Goal: Task Accomplishment & Management: Manage account settings

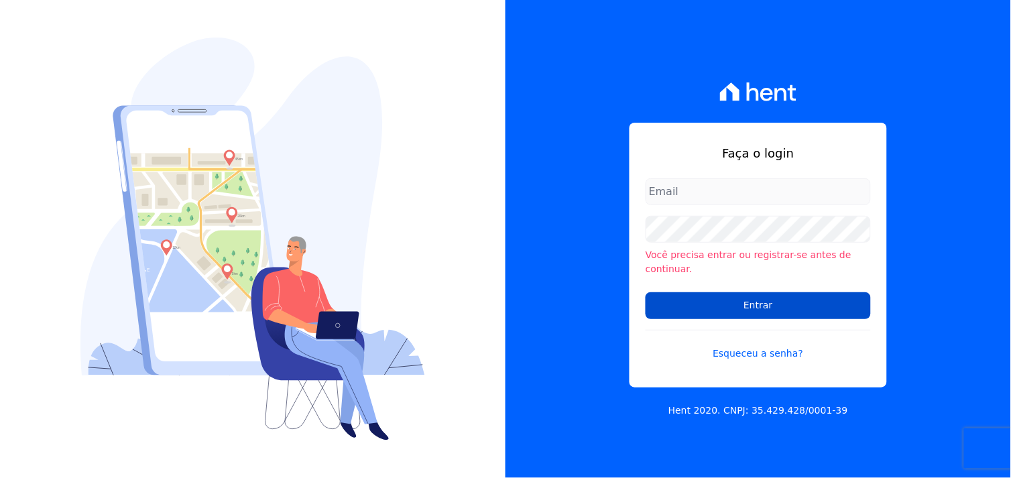
type input "marcos.real@realmarka.com.br"
click at [749, 300] on input "Entrar" at bounding box center [758, 305] width 225 height 27
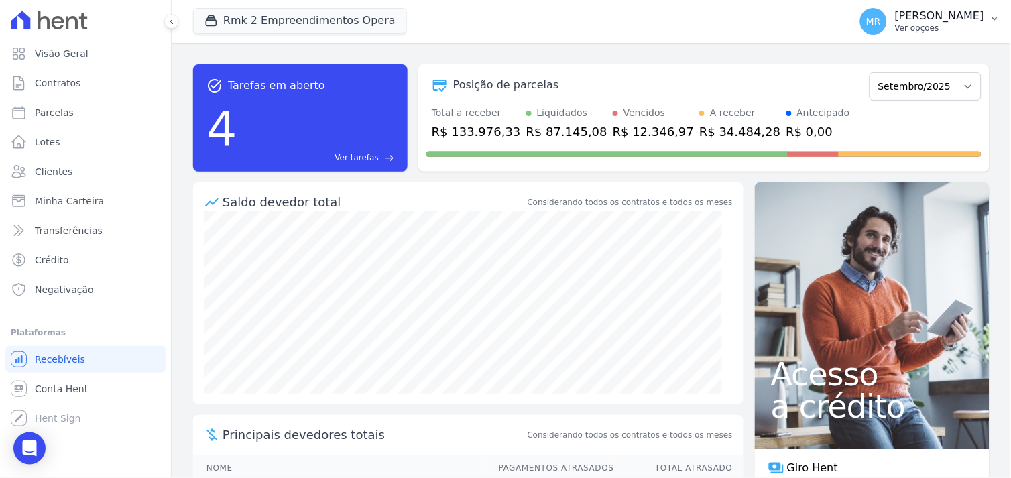
click at [963, 23] on p "Ver opções" at bounding box center [939, 28] width 89 height 11
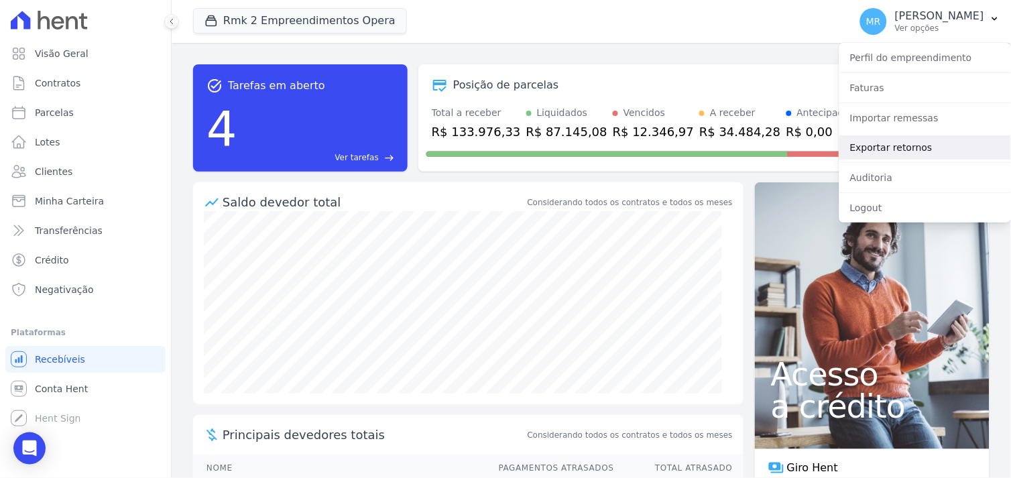
click at [890, 150] on link "Exportar retornos" at bounding box center [926, 147] width 172 height 24
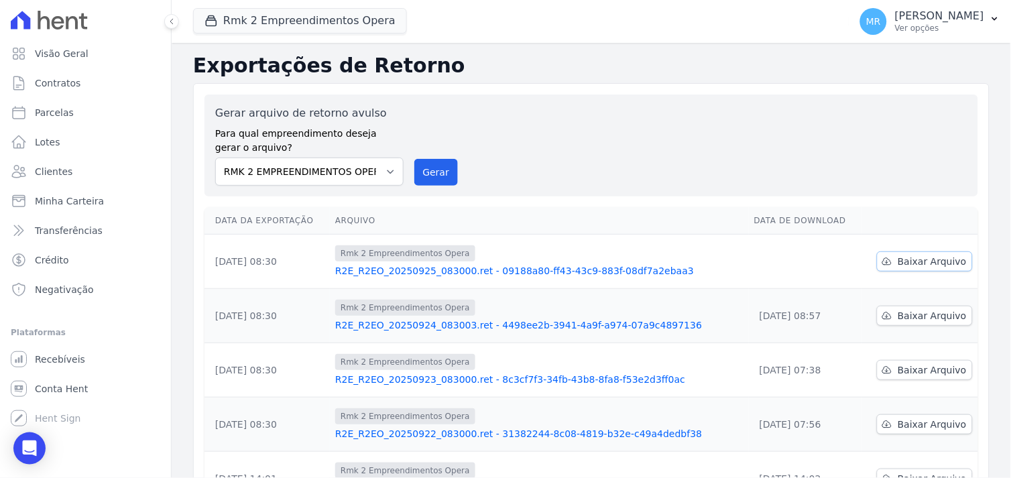
click at [907, 258] on span "Baixar Arquivo" at bounding box center [932, 261] width 69 height 13
drag, startPoint x: 256, startPoint y: 16, endPoint x: 250, endPoint y: 24, distance: 10.1
click at [255, 17] on button "Rmk 2 Empreendimentos Opera" at bounding box center [300, 20] width 214 height 25
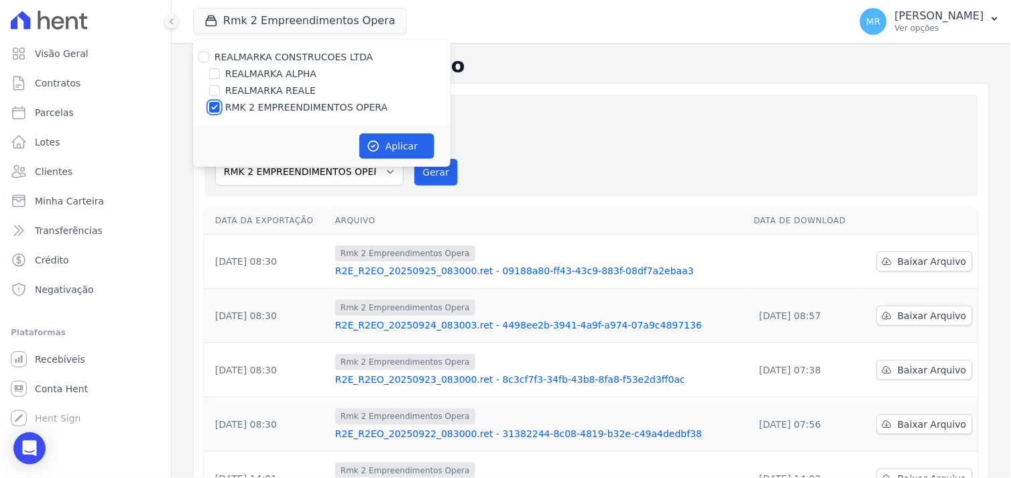
click at [216, 109] on input "RMK 2 EMPREENDIMENTOS OPERA" at bounding box center [214, 107] width 11 height 11
checkbox input "false"
click at [213, 90] on input "REALMARKA REALE" at bounding box center [214, 90] width 11 height 11
checkbox input "true"
click at [390, 148] on button "Aplicar" at bounding box center [397, 145] width 75 height 25
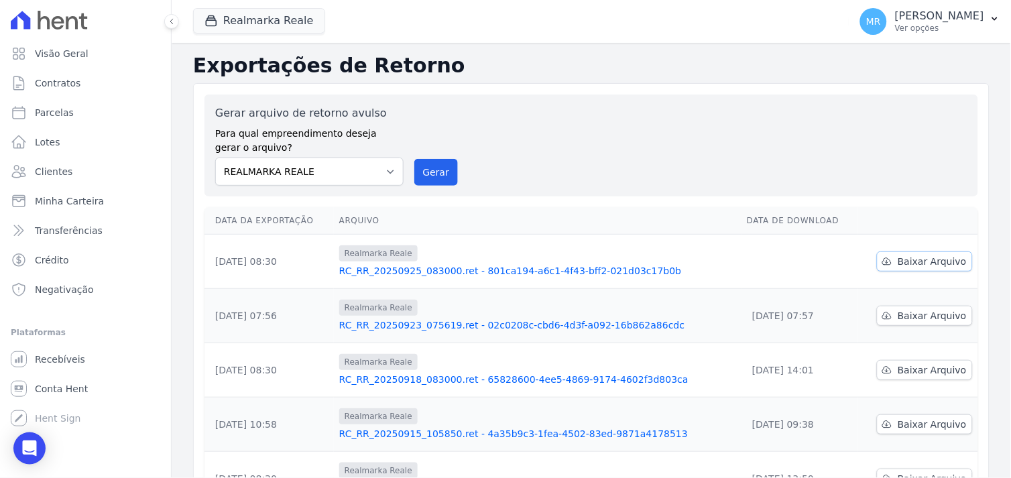
click at [903, 262] on span "Baixar Arquivo" at bounding box center [932, 261] width 69 height 13
click at [262, 23] on button "Realmarka Reale" at bounding box center [259, 20] width 132 height 25
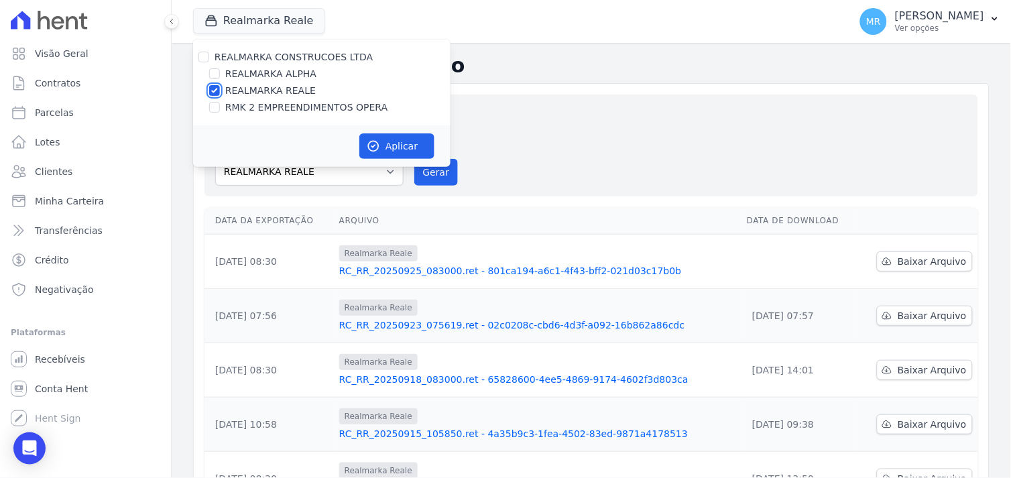
click at [213, 88] on input "REALMARKA REALE" at bounding box center [214, 90] width 11 height 11
checkbox input "false"
click at [217, 72] on input "REALMARKA ALPHA" at bounding box center [214, 73] width 11 height 11
checkbox input "true"
click at [400, 142] on button "Aplicar" at bounding box center [397, 145] width 75 height 25
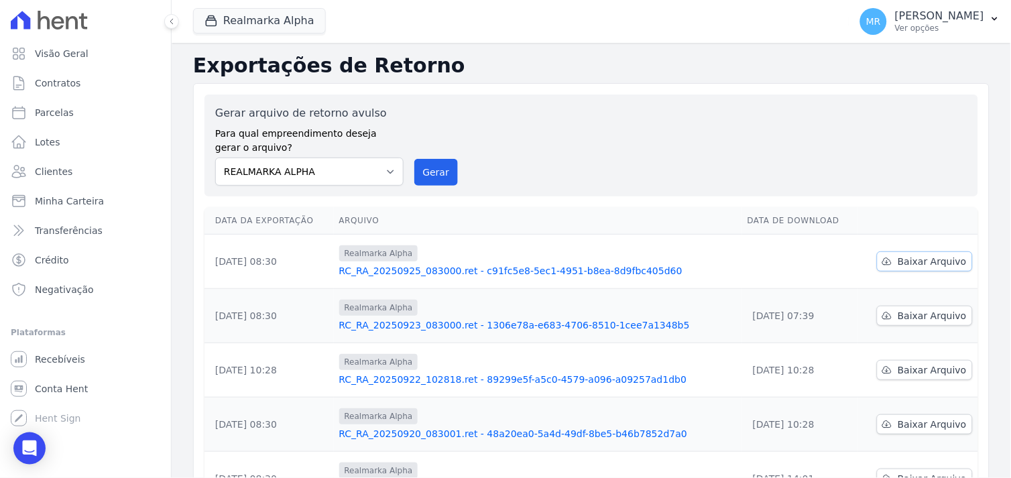
click at [900, 264] on span "Baixar Arquivo" at bounding box center [932, 261] width 69 height 13
click at [550, 89] on div "Gerar arquivo de retorno avulso Para qual empreendimento deseja gerar o arquivo…" at bounding box center [591, 460] width 797 height 754
click at [71, 202] on span "Minha Carteira" at bounding box center [69, 201] width 69 height 13
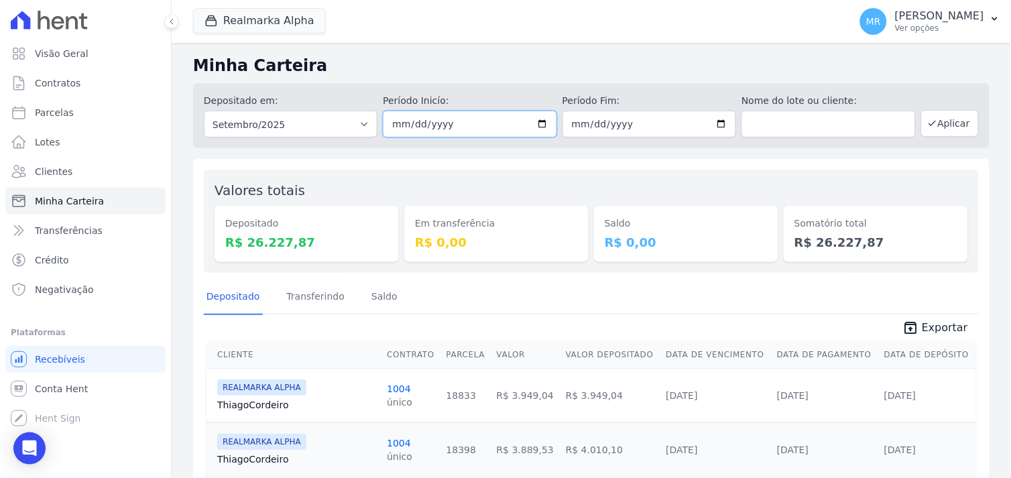
click at [541, 119] on input "2025-09-01" at bounding box center [470, 124] width 174 height 27
drag, startPoint x: 535, startPoint y: 121, endPoint x: 529, endPoint y: 145, distance: 24.4
click at [535, 121] on input "2025-09-25" at bounding box center [470, 124] width 174 height 27
type input "[DATE]"
click at [716, 125] on input "2025-09-30" at bounding box center [650, 124] width 174 height 27
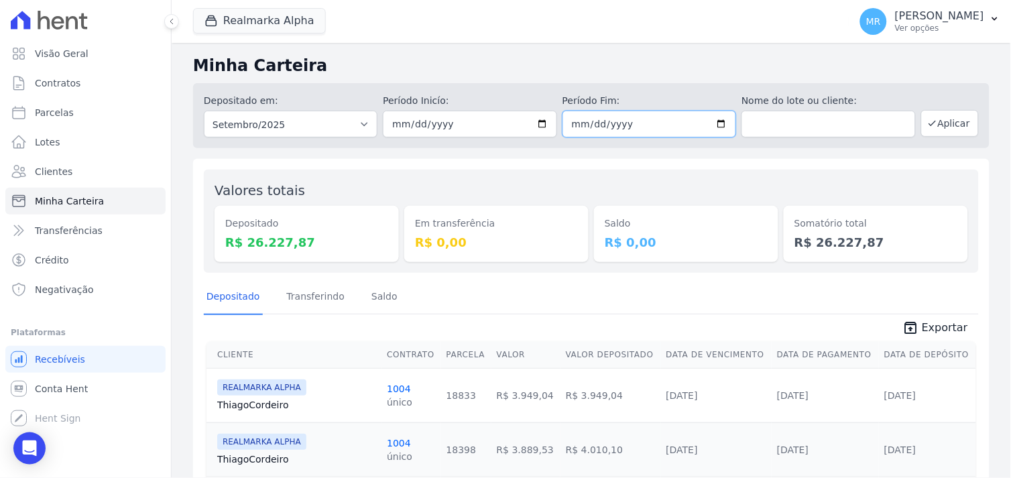
type input "[DATE]"
click at [944, 129] on button "Aplicar" at bounding box center [951, 123] width 58 height 27
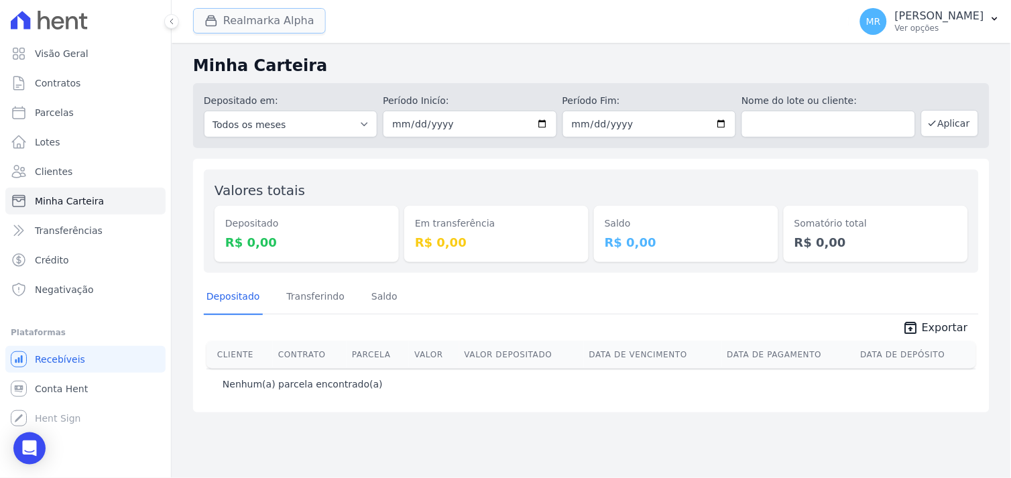
click at [266, 15] on button "Realmarka Alpha" at bounding box center [259, 20] width 133 height 25
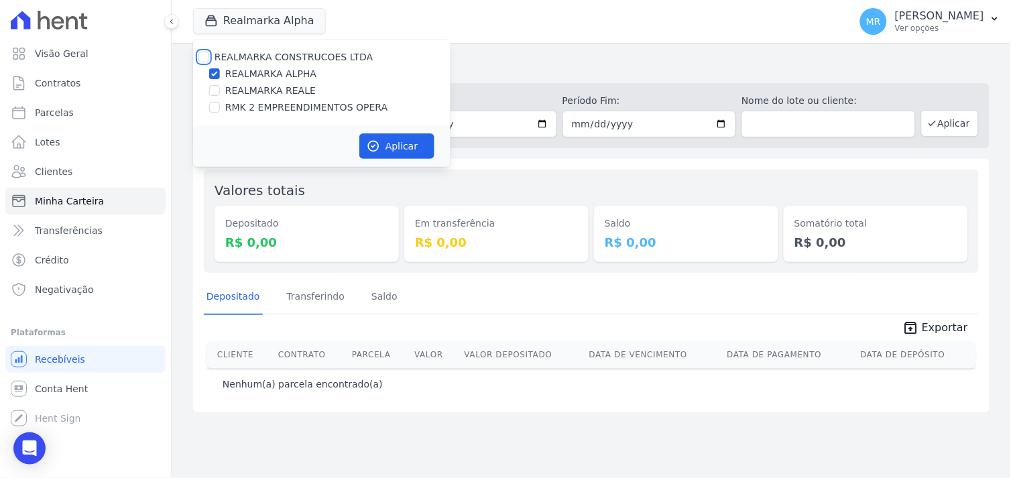
click at [206, 54] on input "REALMARKA CONSTRUCOES LTDA" at bounding box center [204, 57] width 11 height 11
checkbox input "true"
click at [392, 146] on button "Aplicar" at bounding box center [397, 145] width 75 height 25
